Goal: Information Seeking & Learning: Learn about a topic

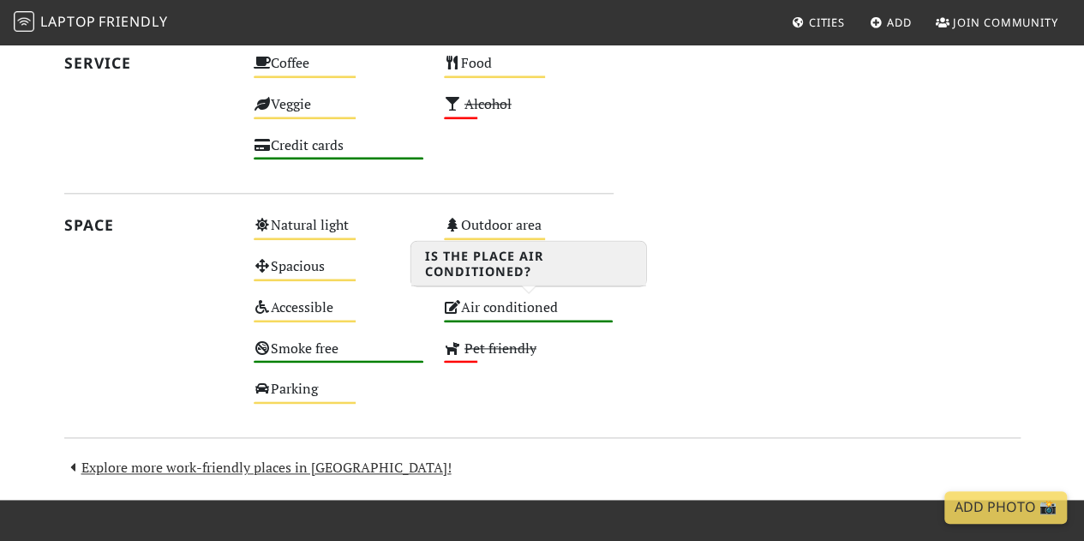
scroll to position [1003, 0]
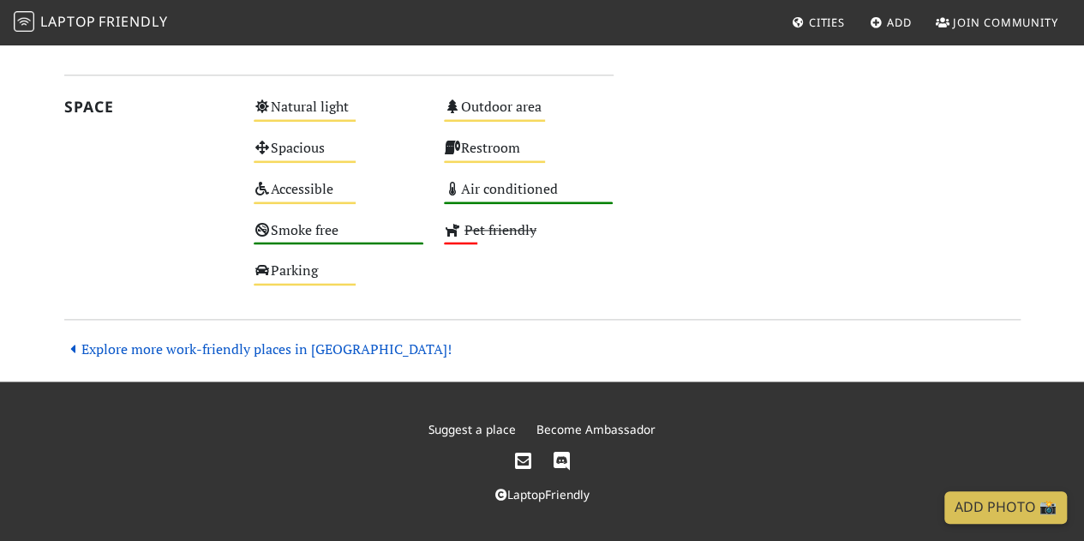
click at [350, 351] on link "Explore more work-friendly places in Singapore!" at bounding box center [257, 348] width 387 height 19
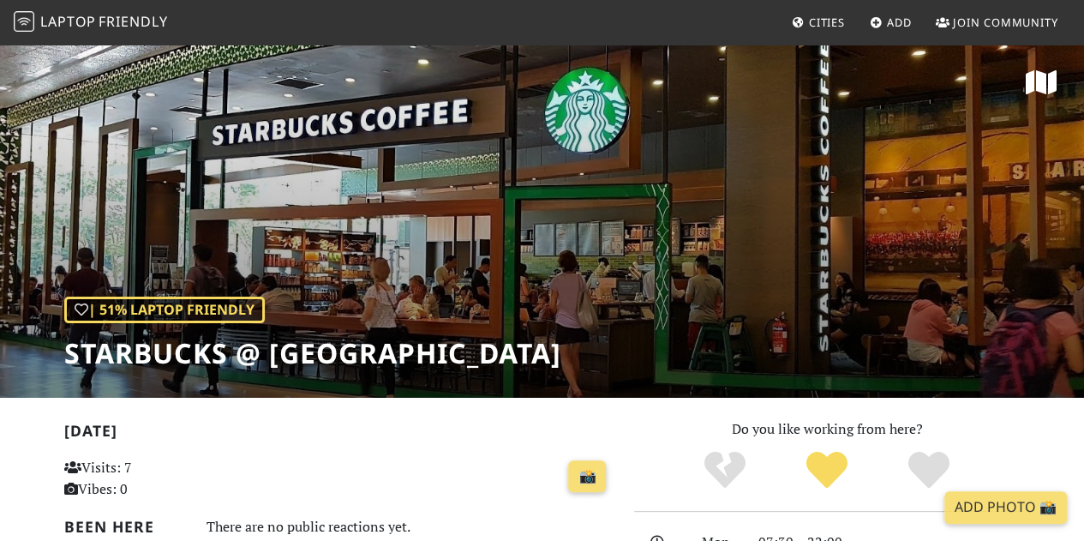
scroll to position [0, 0]
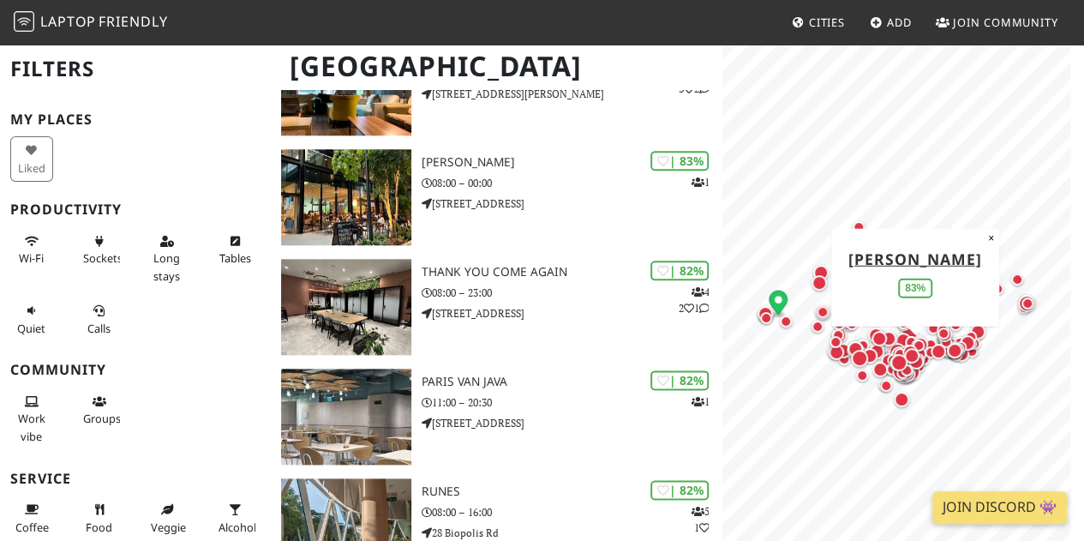
scroll to position [866, 0]
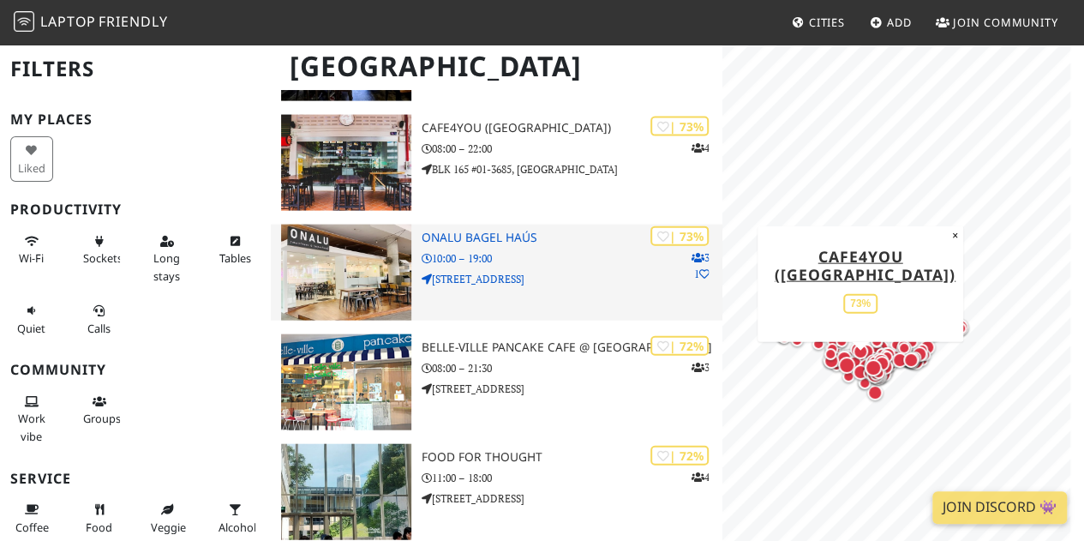
scroll to position [5079, 0]
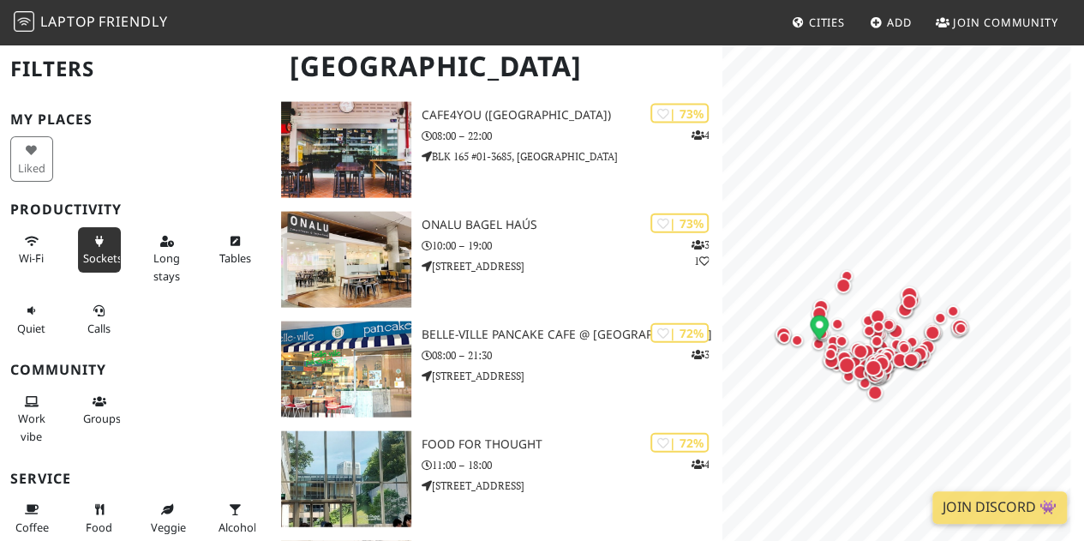
click at [83, 250] on span "Sockets" at bounding box center [102, 257] width 39 height 15
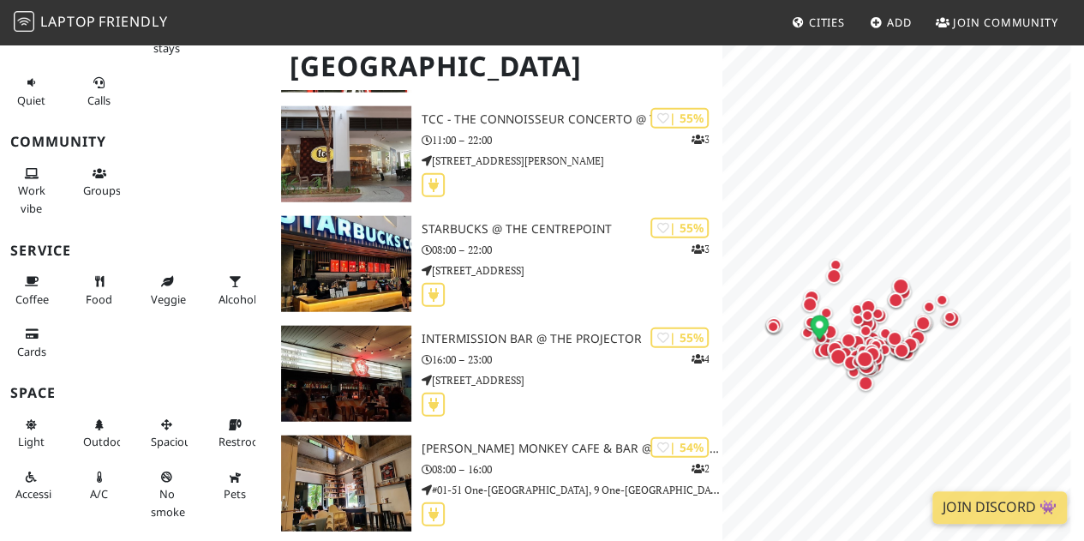
scroll to position [263, 0]
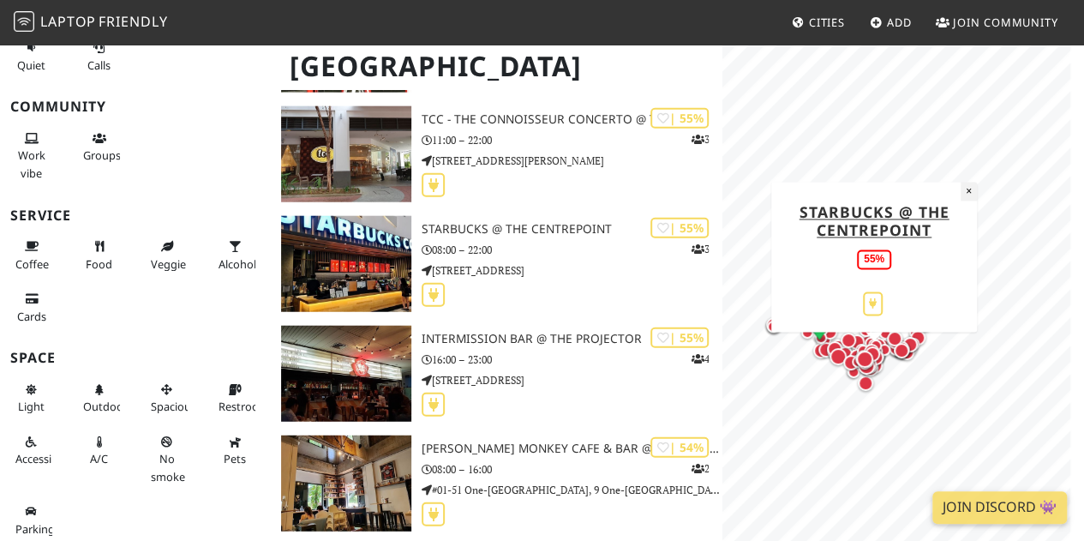
click at [970, 196] on button "×" at bounding box center [969, 191] width 16 height 19
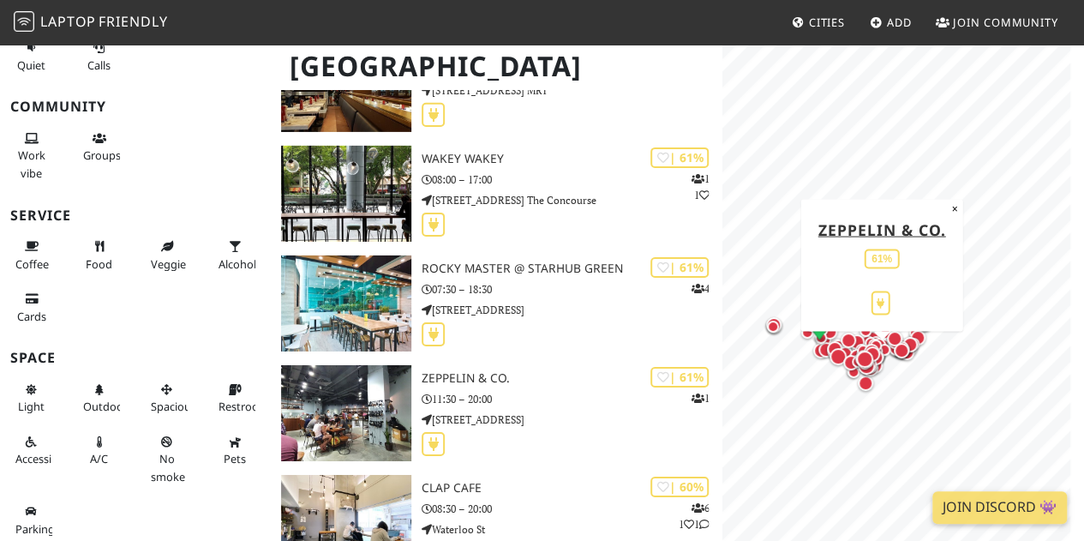
scroll to position [12495, 0]
